Goal: Task Accomplishment & Management: Use online tool/utility

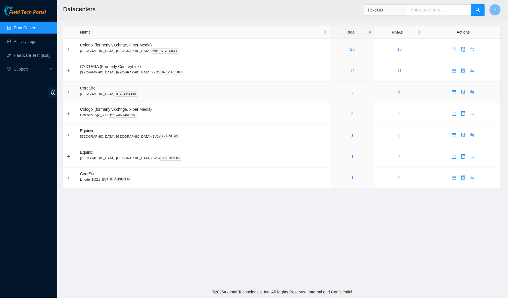
click at [333, 91] on div "3" at bounding box center [352, 92] width 38 height 6
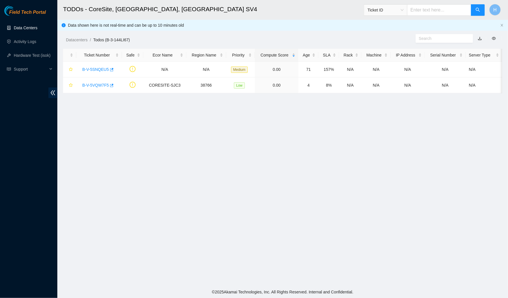
click at [36, 30] on link "Data Centers" at bounding box center [25, 28] width 23 height 5
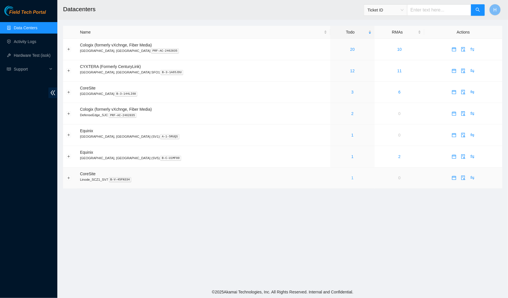
click at [351, 176] on link "1" at bounding box center [352, 177] width 2 height 5
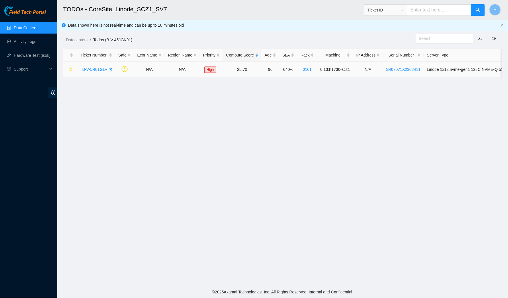
click at [101, 70] on link "B-V-5R01GLV" at bounding box center [94, 69] width 25 height 5
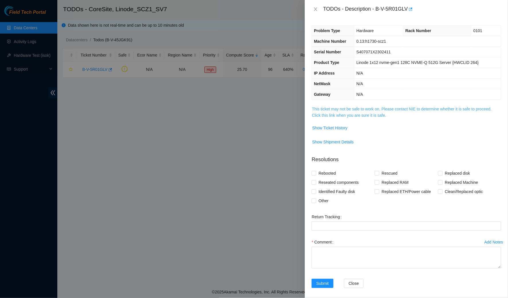
click at [347, 110] on link "This ticket may not be safe to work on. Please contact NIE to determine whether…" at bounding box center [401, 112] width 179 height 11
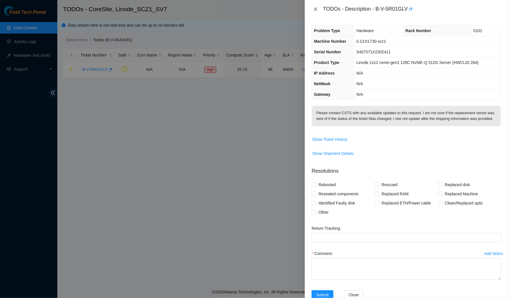
click at [314, 11] on icon "close" at bounding box center [315, 9] width 5 height 5
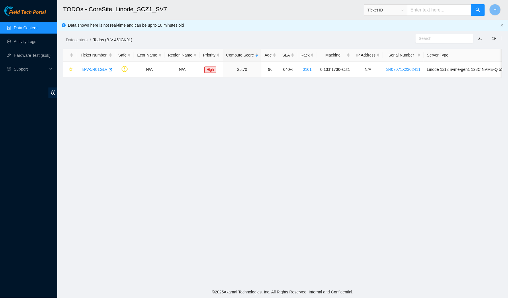
click at [36, 26] on link "Data Centers" at bounding box center [25, 28] width 23 height 5
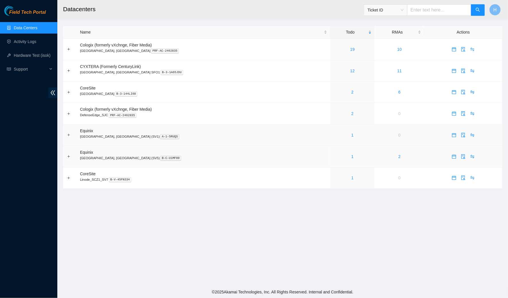
click at [330, 146] on td "1" at bounding box center [352, 156] width 44 height 21
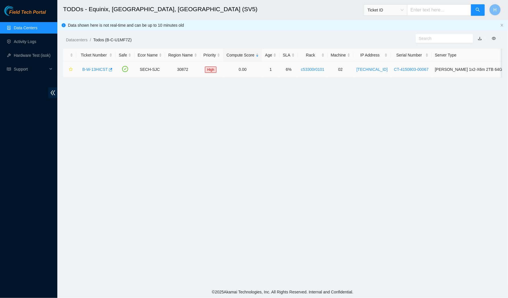
click at [93, 70] on link "B-W-13HICST" at bounding box center [95, 69] width 26 height 5
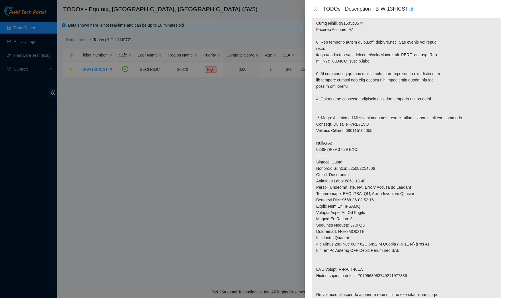
scroll to position [238, 0]
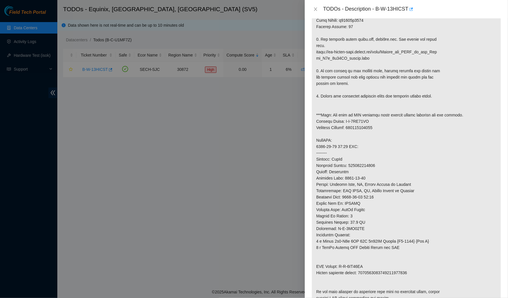
click at [371, 163] on p at bounding box center [406, 86] width 189 height 437
copy p "484791440767"
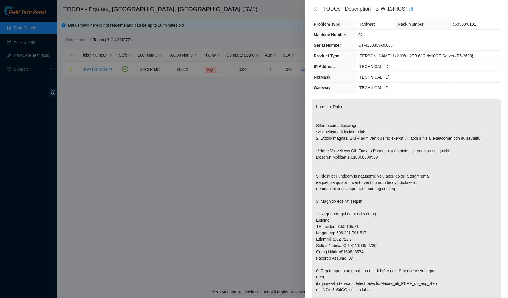
scroll to position [9, 0]
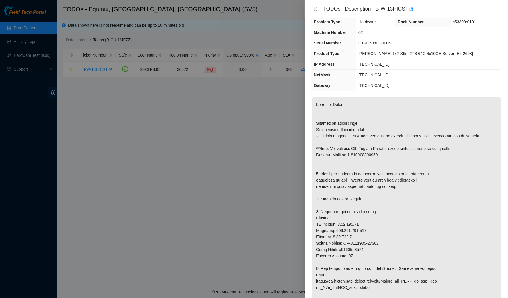
click at [315, 16] on div "TODOs - Description - B-W-13HICST" at bounding box center [406, 9] width 203 height 18
click at [315, 10] on icon "close" at bounding box center [315, 9] width 5 height 5
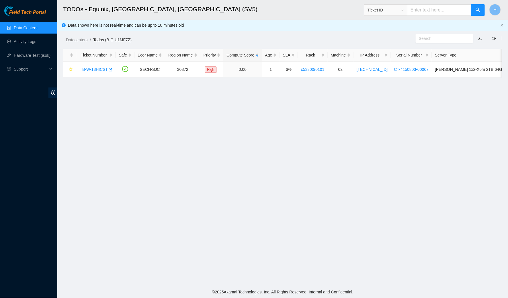
scroll to position [12, 0]
click at [37, 30] on link "Data Centers" at bounding box center [25, 28] width 23 height 5
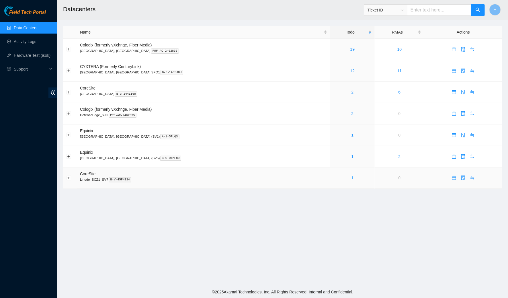
click at [351, 176] on link "1" at bounding box center [352, 177] width 2 height 5
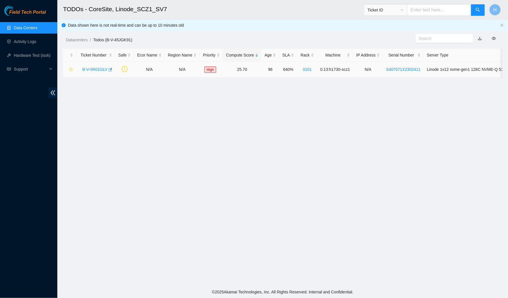
click at [99, 66] on div "B-V-5R01GLV" at bounding box center [95, 69] width 33 height 9
click at [100, 68] on link "B-V-5R01GLV" at bounding box center [94, 69] width 25 height 5
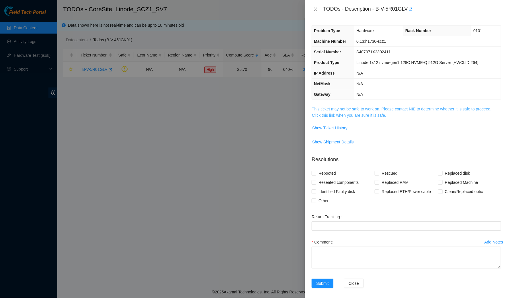
click at [314, 107] on link "This ticket may not be safe to work on. Please contact NIE to determine whether…" at bounding box center [401, 112] width 179 height 11
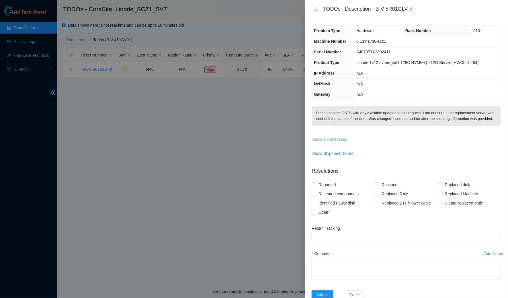
click at [329, 142] on span "Show Ticket History" at bounding box center [329, 139] width 35 height 6
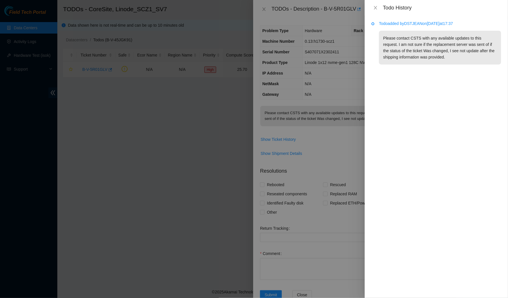
click at [371, 17] on div "Todo added by DSTJEAN on 2025-09-11 at 17:37 Please contact CSTS with any avail…" at bounding box center [436, 156] width 143 height 282
click at [373, 9] on icon "close" at bounding box center [375, 7] width 5 height 5
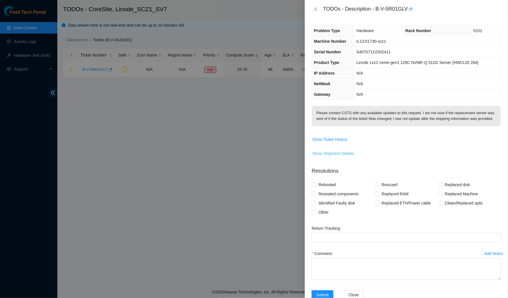
click at [322, 156] on span "Show Shipment Details" at bounding box center [333, 153] width 42 height 6
